Goal: Navigation & Orientation: Find specific page/section

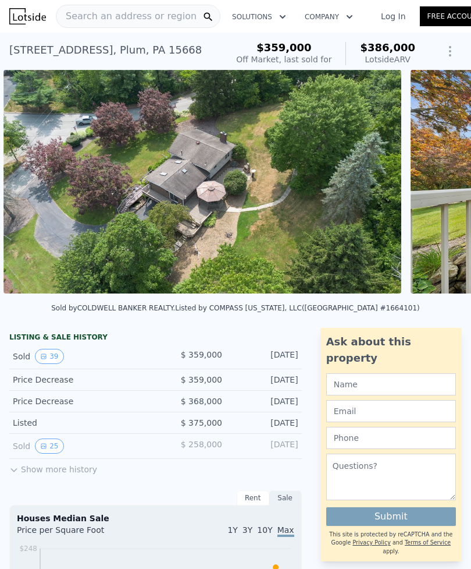
scroll to position [0, 1019]
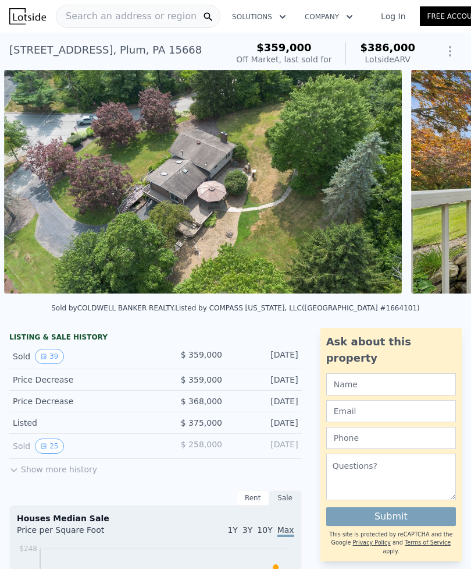
click at [277, 212] on img at bounding box center [203, 181] width 398 height 223
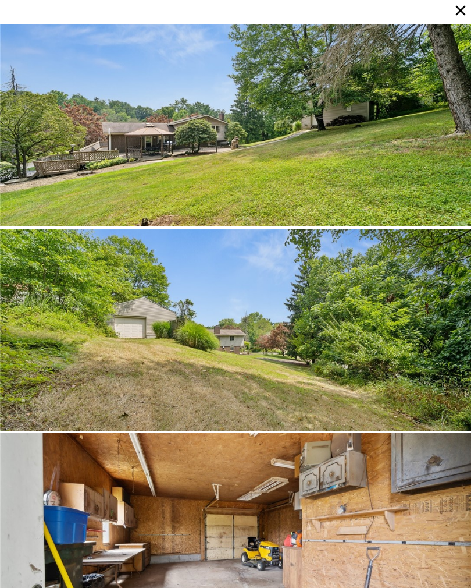
scroll to position [6129, 0]
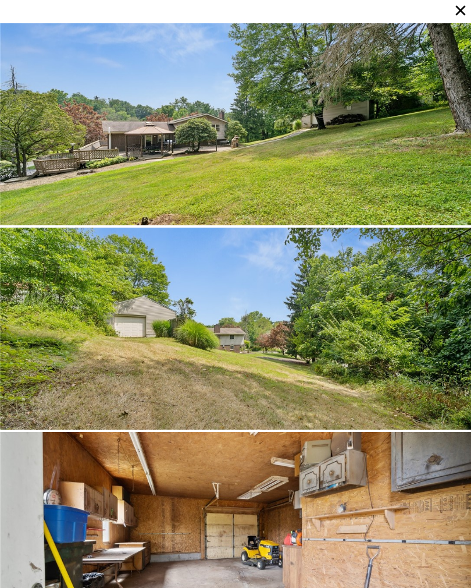
click at [353, 149] on div at bounding box center [235, 124] width 471 height 202
click at [184, 504] on div at bounding box center [235, 533] width 471 height 202
click at [184, 492] on div at bounding box center [235, 533] width 471 height 202
click at [222, 477] on div at bounding box center [235, 533] width 471 height 202
click at [237, 496] on div at bounding box center [235, 533] width 471 height 202
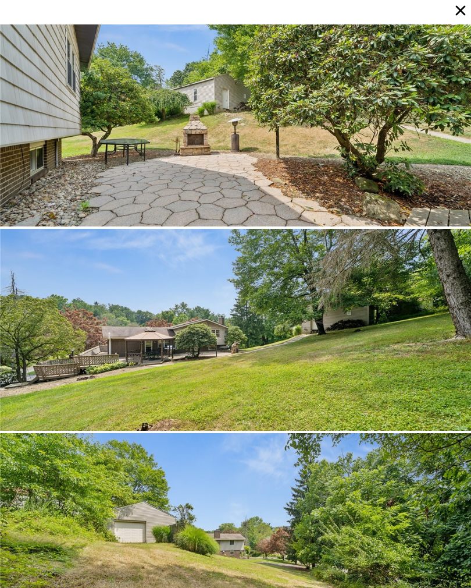
scroll to position [5924, 0]
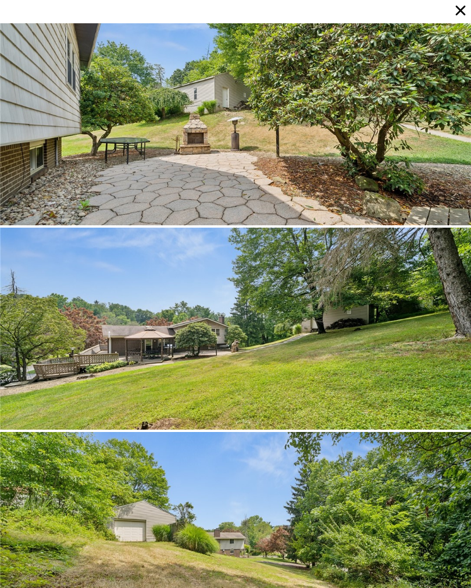
click at [326, 311] on div at bounding box center [235, 329] width 471 height 202
click at [356, 180] on div at bounding box center [235, 124] width 471 height 202
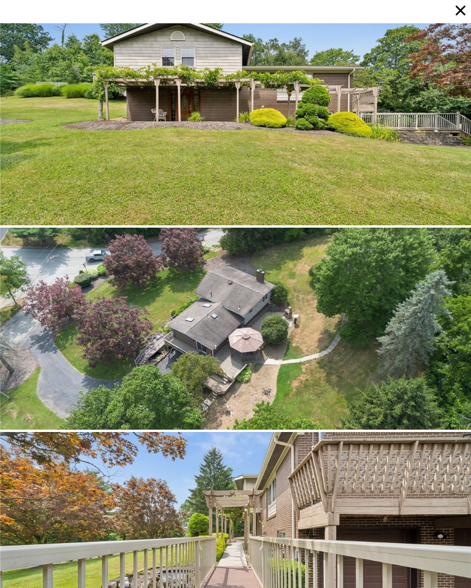
scroll to position [204, 0]
